Goal: Task Accomplishment & Management: Manage account settings

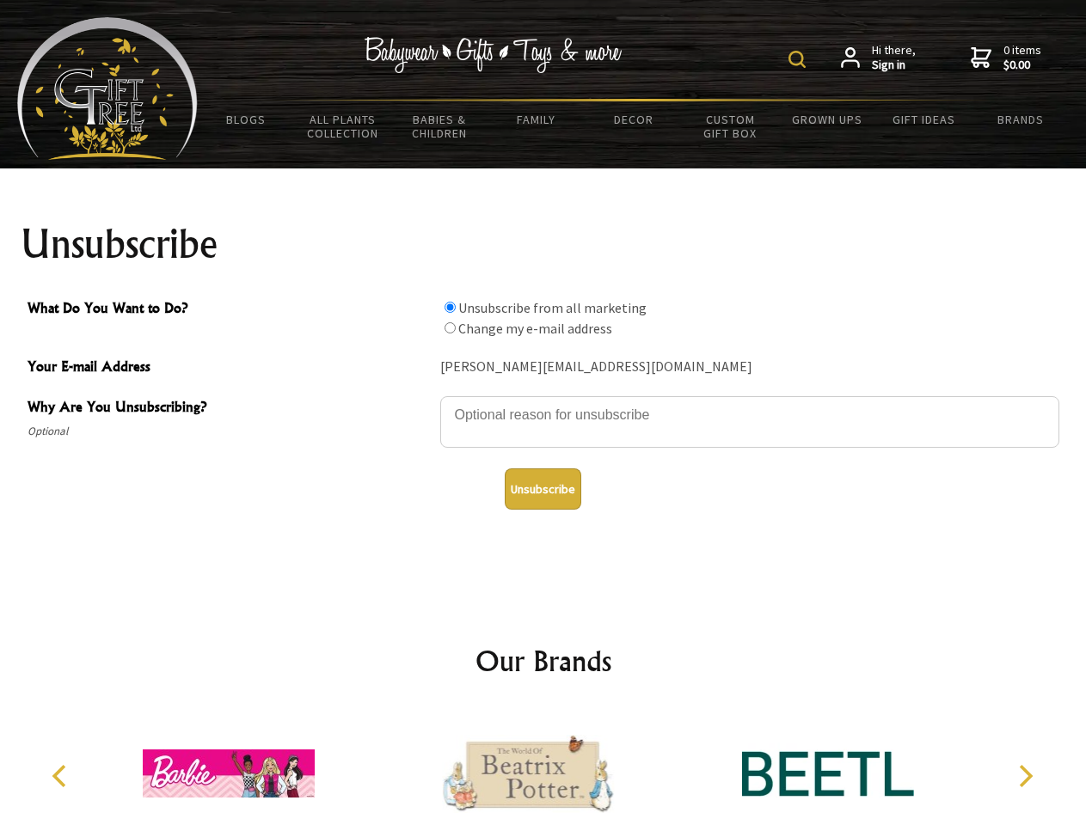
click at [800, 59] on img at bounding box center [796, 59] width 17 height 17
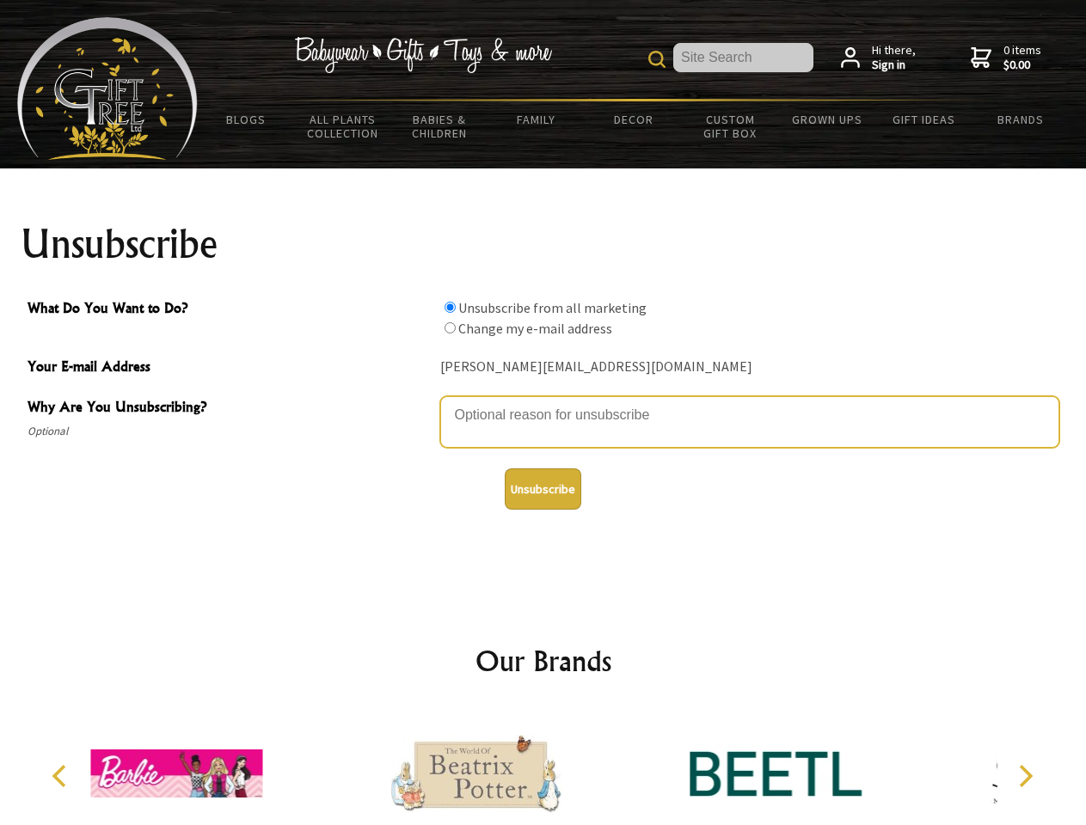
click at [543, 402] on textarea "Why Are You Unsubscribing?" at bounding box center [749, 422] width 619 height 52
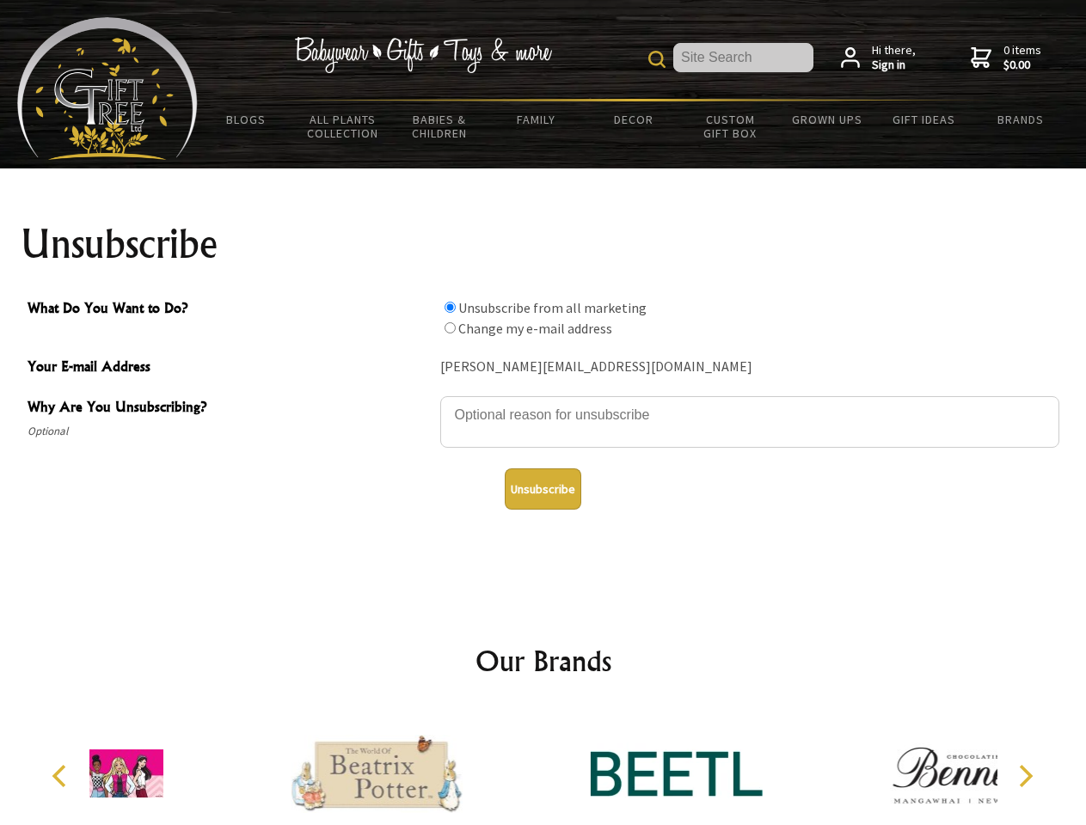
click at [450, 307] on input "What Do You Want to Do?" at bounding box center [450, 307] width 11 height 11
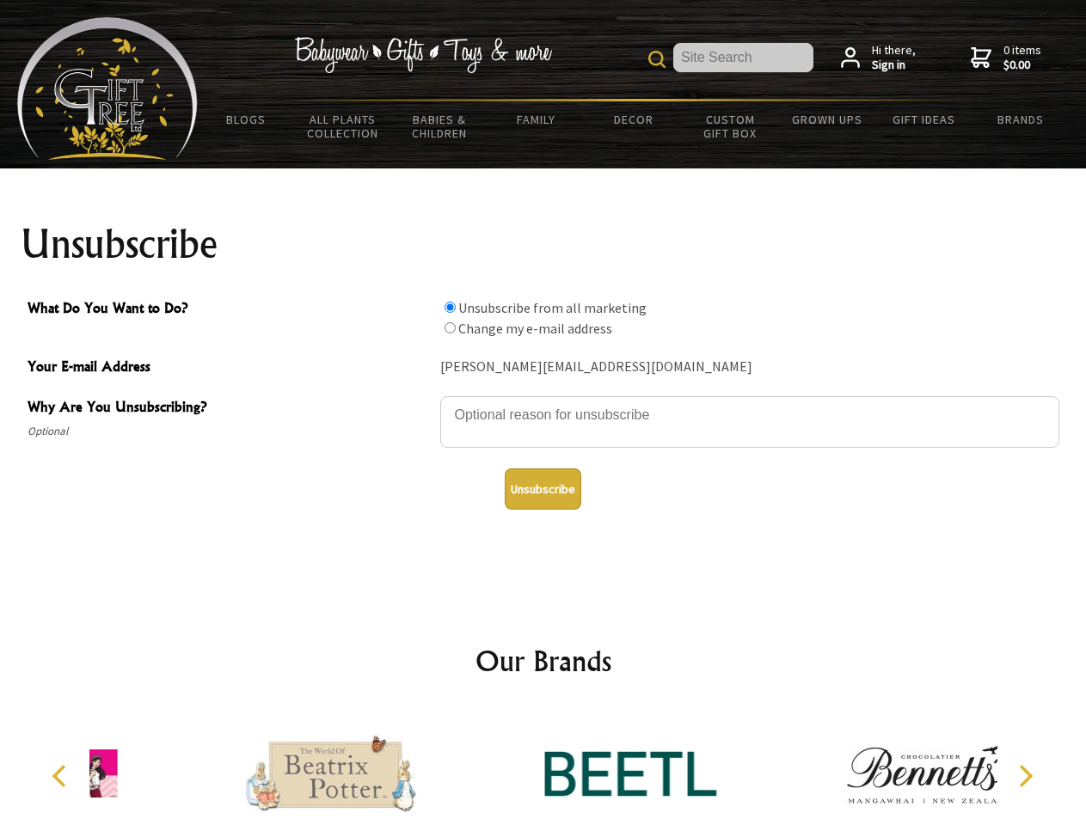
click at [450, 328] on input "What Do You Want to Do?" at bounding box center [450, 327] width 11 height 11
radio input "true"
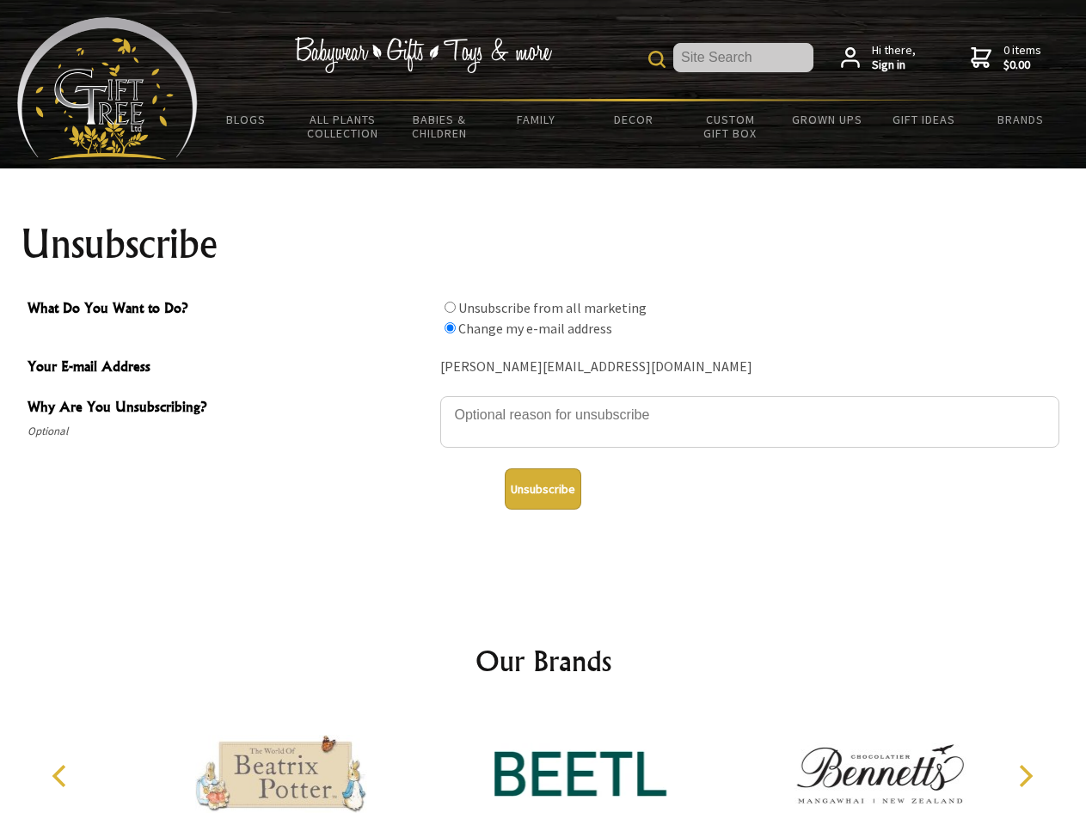
click at [543, 489] on button "Unsubscribe" at bounding box center [543, 489] width 77 height 41
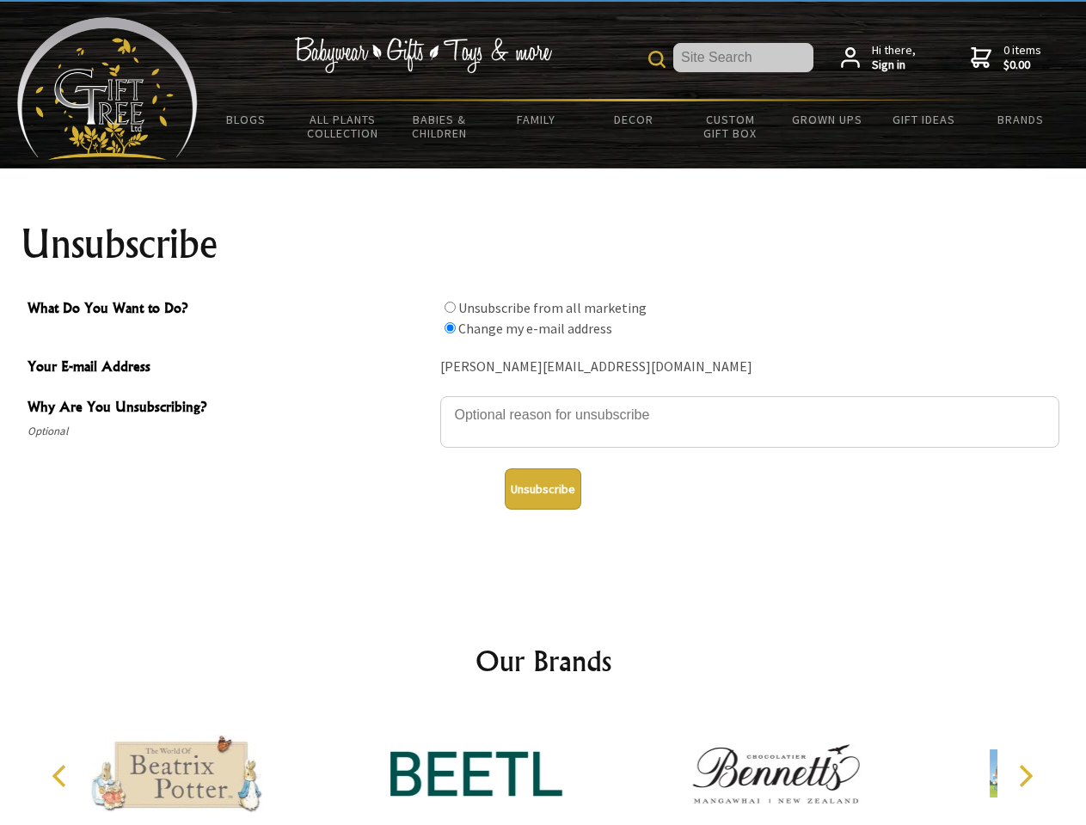
click at [62, 776] on icon "Previous" at bounding box center [61, 776] width 22 height 22
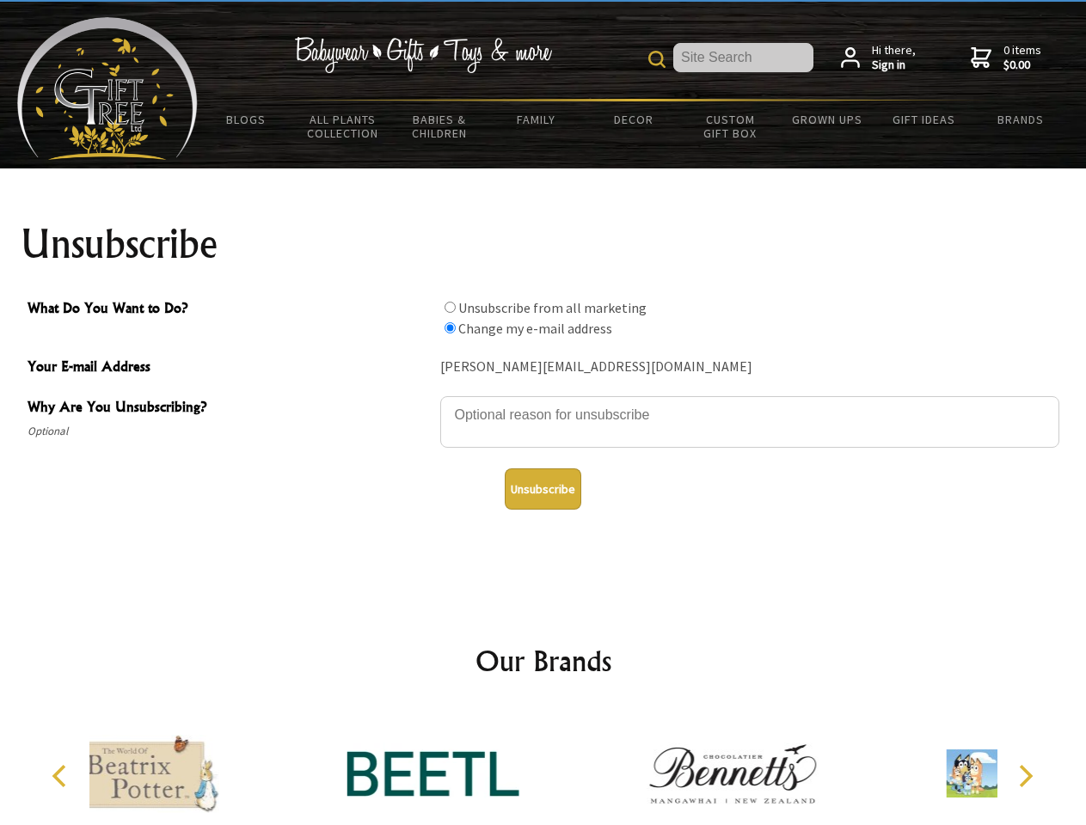
click at [1025, 776] on icon "Next" at bounding box center [1024, 776] width 22 height 22
